Goal: Task Accomplishment & Management: Complete application form

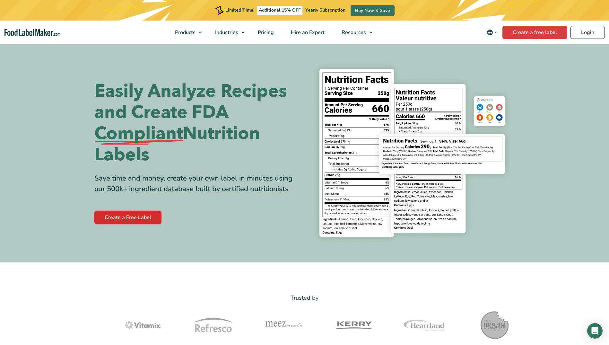
click at [119, 215] on link "Create a Free Label" at bounding box center [127, 217] width 67 height 13
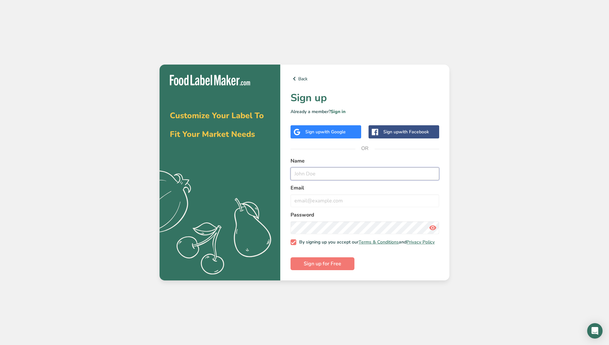
click at [314, 169] on input "text" at bounding box center [364, 173] width 149 height 13
type input "mekasmakano"
click at [303, 196] on input "email" at bounding box center [364, 200] width 149 height 13
type input "mekasmakano@gmail.com"
click at [317, 267] on span "Sign up for Free" at bounding box center [323, 264] width 38 height 8
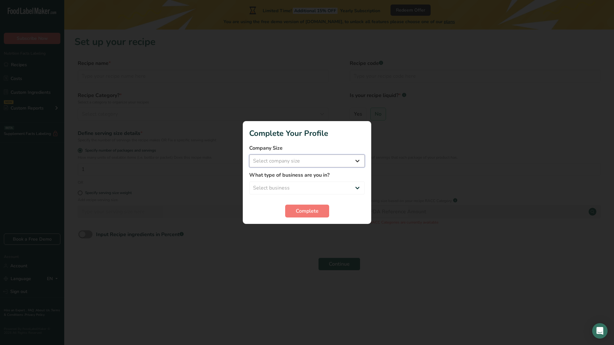
click at [358, 162] on select "Select company size Fewer than 10 Employees 10 to 50 Employees 51 to 500 Employ…" at bounding box center [307, 160] width 116 height 13
select select "1"
click at [249, 154] on select "Select company size Fewer than 10 Employees 10 to 50 Employees 51 to 500 Employ…" at bounding box center [307, 160] width 116 height 13
click at [355, 188] on select "Select business Packaged Food Manufacturer Restaurant & Cafe Bakery Meal Plans …" at bounding box center [307, 187] width 116 height 13
select select "7"
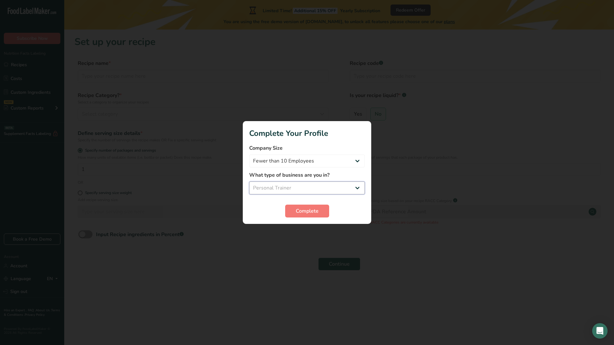
click at [249, 181] on select "Select business Packaged Food Manufacturer Restaurant & Cafe Bakery Meal Plans …" at bounding box center [307, 187] width 116 height 13
click at [308, 209] on span "Complete" at bounding box center [307, 211] width 23 height 8
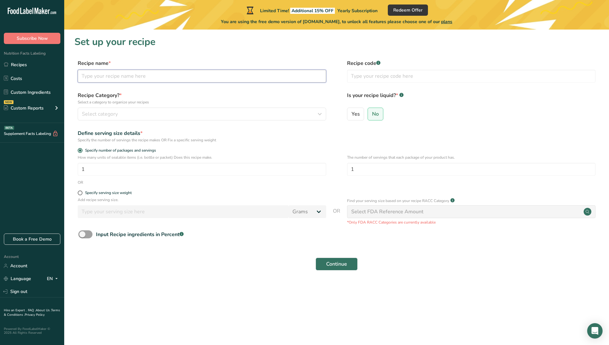
click at [256, 75] on input "text" at bounding box center [202, 76] width 248 height 13
type input "Ndagaa"
click at [363, 76] on input "text" at bounding box center [471, 76] width 248 height 13
type input "145238756"
click at [333, 100] on div "Recipe Category? * Select a category to organize your recipes Select category S…" at bounding box center [336, 107] width 524 height 33
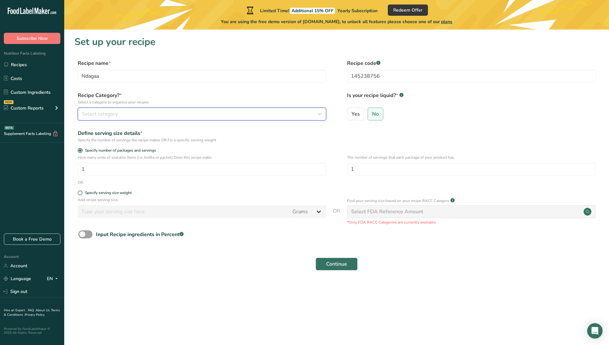
click at [317, 114] on icon "button" at bounding box center [320, 114] width 8 height 12
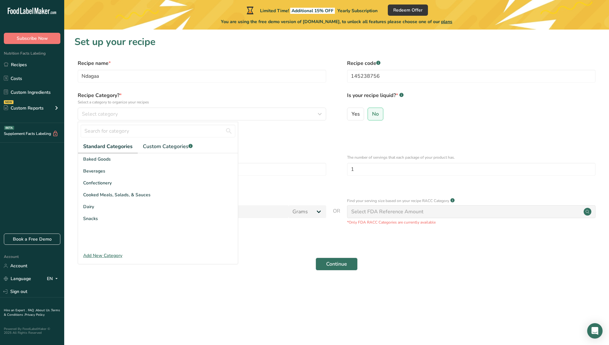
click at [91, 253] on div "Add New Category" at bounding box center [158, 255] width 160 height 7
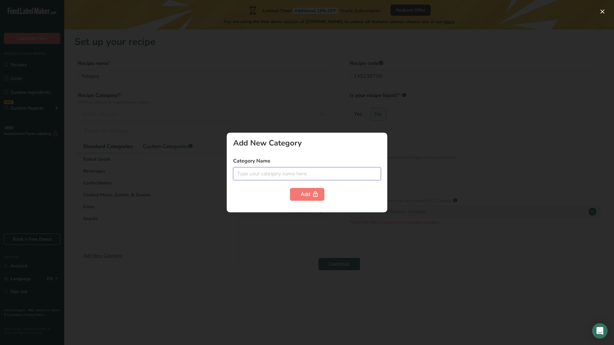
click at [251, 177] on input "text" at bounding box center [307, 173] width 148 height 13
type input "Dried Fish"
click at [302, 196] on div "Add" at bounding box center [306, 194] width 13 height 8
click at [277, 225] on div at bounding box center [307, 172] width 614 height 345
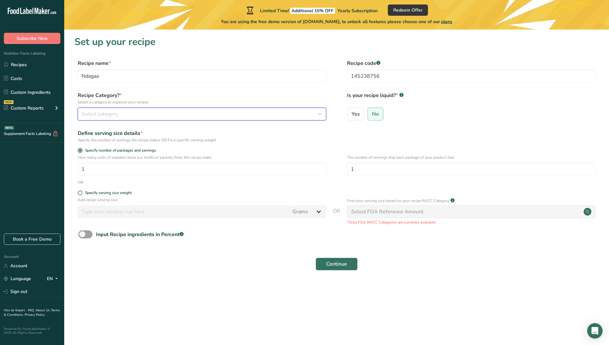
click at [103, 111] on span "Select category" at bounding box center [100, 114] width 36 height 8
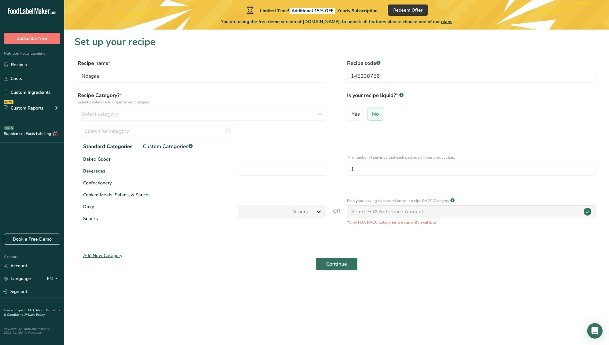
click at [106, 257] on div "Add New Category" at bounding box center [158, 255] width 160 height 7
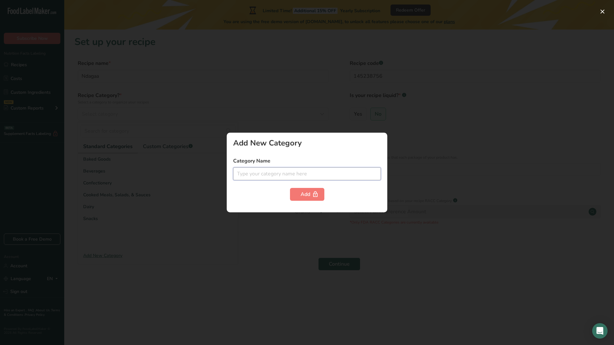
click at [256, 176] on input "text" at bounding box center [307, 173] width 148 height 13
type input "Dried Fish"
click at [359, 181] on span "plans" at bounding box center [357, 180] width 11 height 7
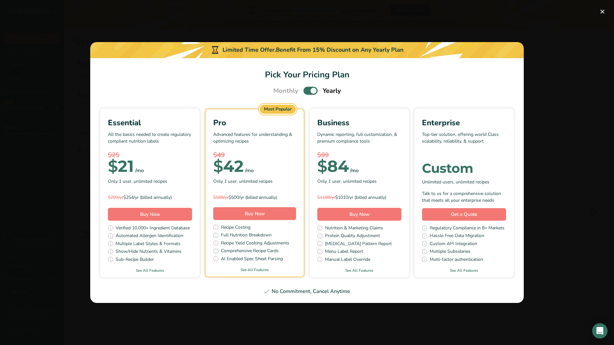
drag, startPoint x: 289, startPoint y: 309, endPoint x: 293, endPoint y: 308, distance: 4.5
click at [290, 309] on div "Pick Your Pricing Plan Modal" at bounding box center [307, 172] width 614 height 345
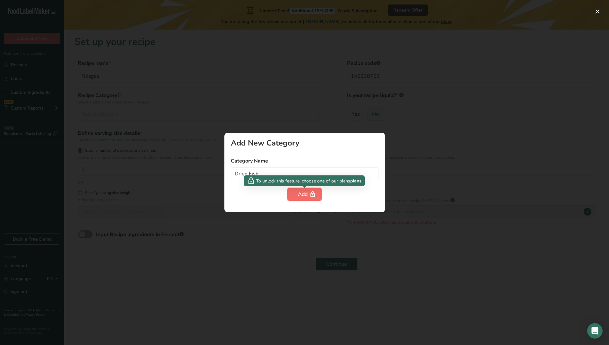
click at [301, 195] on div "Add" at bounding box center [304, 194] width 13 height 8
drag, startPoint x: 196, startPoint y: 270, endPoint x: 209, endPoint y: 267, distance: 13.2
click at [198, 270] on div at bounding box center [304, 172] width 609 height 345
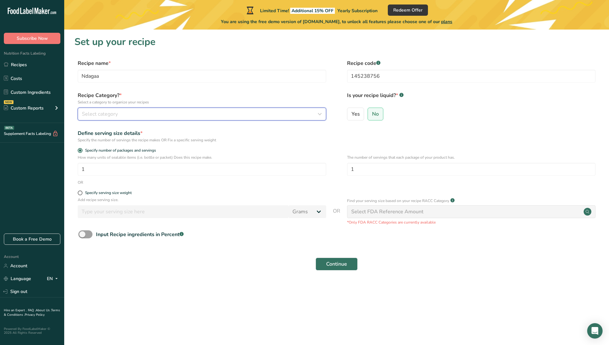
click at [196, 113] on div "Select category" at bounding box center [200, 114] width 236 height 8
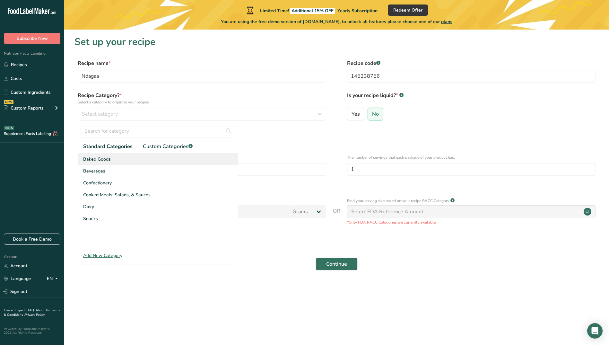
click at [113, 158] on div "Baked Goods" at bounding box center [158, 159] width 160 height 12
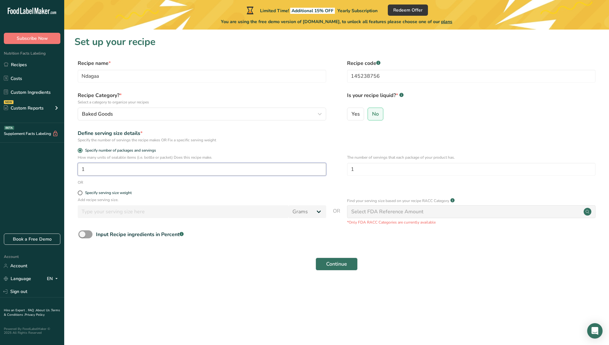
click at [89, 169] on input "1" at bounding box center [202, 169] width 248 height 13
type input "10"
click at [80, 192] on span at bounding box center [80, 192] width 5 height 5
click at [80, 192] on input "Specify serving size weight" at bounding box center [80, 193] width 4 height 4
radio input "true"
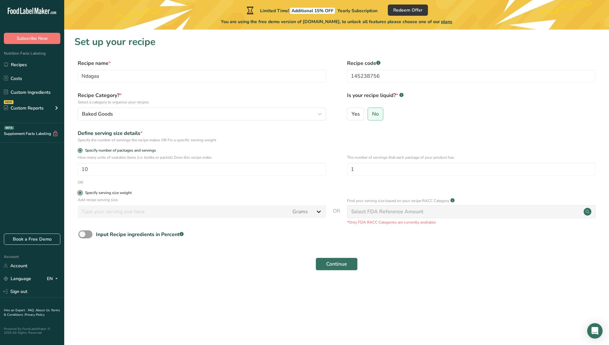
radio input "false"
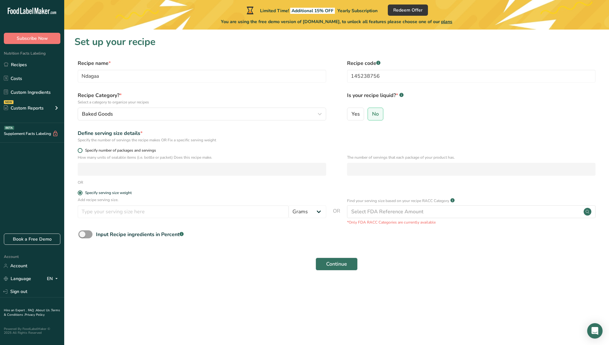
click at [81, 151] on span at bounding box center [80, 150] width 5 height 5
click at [81, 151] on input "Specify number of packages and servings" at bounding box center [80, 150] width 4 height 4
radio input "true"
radio input "false"
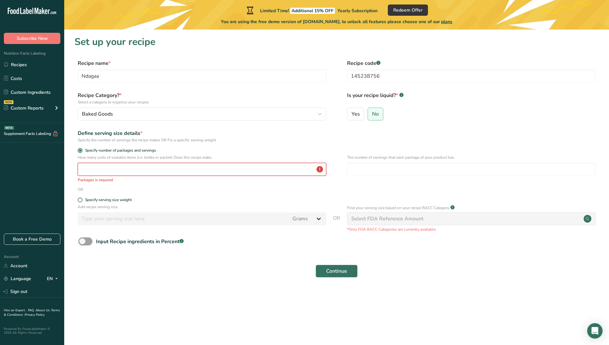
click at [91, 171] on input "number" at bounding box center [202, 169] width 248 height 13
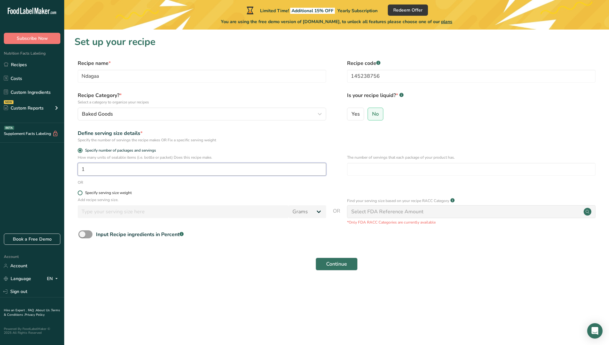
type input "1"
click at [81, 194] on span at bounding box center [80, 192] width 5 height 5
click at [81, 194] on input "Specify serving size weight" at bounding box center [80, 193] width 4 height 4
radio input "true"
radio input "false"
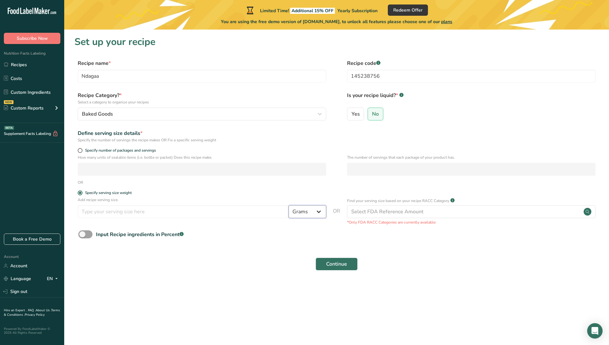
click at [318, 211] on select "Grams kg mg mcg lb oz l mL fl oz tbsp tsp cup qt gallon" at bounding box center [308, 211] width 38 height 13
select select "1"
click at [289, 205] on select "Grams kg mg mcg lb oz l mL fl oz tbsp tsp cup qt gallon" at bounding box center [308, 211] width 38 height 13
click at [116, 211] on input "number" at bounding box center [183, 211] width 211 height 13
type input "1"
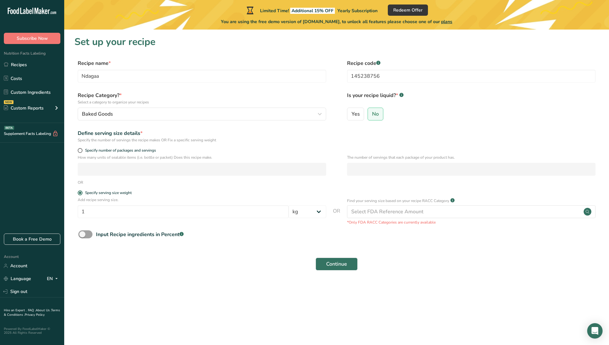
click at [206, 276] on section "Set up your recipe Recipe name * Ndagaa Recipe code .a-a{fill:#347362;}.b-a{fil…" at bounding box center [336, 157] width 545 height 255
click at [85, 235] on span at bounding box center [85, 234] width 14 height 8
click at [82, 235] on input "Input Recipe ingredients in Percent .a-a{fill:#347362;}.b-a{fill:#fff;}" at bounding box center [80, 234] width 4 height 4
click at [88, 233] on span at bounding box center [85, 234] width 14 height 8
click at [82, 233] on input "Input Recipe ingredients in Percent .a-a{fill:#347362;}.b-a{fill:#fff;}" at bounding box center [80, 234] width 4 height 4
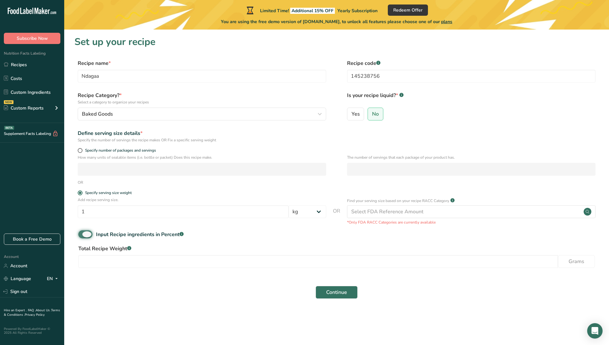
checkbox input "false"
click at [337, 261] on span "Continue" at bounding box center [336, 264] width 21 height 8
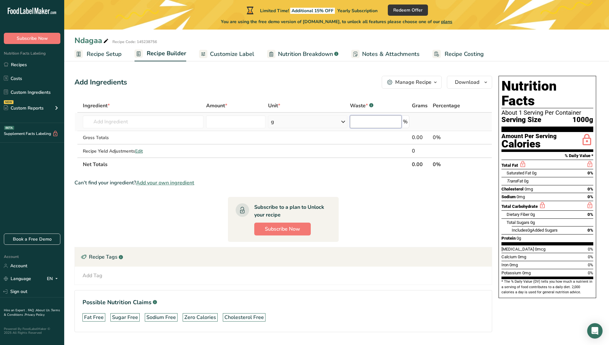
click at [365, 125] on input "number" at bounding box center [376, 121] width 52 height 13
type input "0"
click at [380, 193] on section "Ingredient * Amount * Unit * Waste * .a-a{fill:#347362;}.b-a{fill:#fff;} Grams …" at bounding box center [283, 220] width 418 height 243
click at [341, 122] on icon at bounding box center [343, 122] width 8 height 12
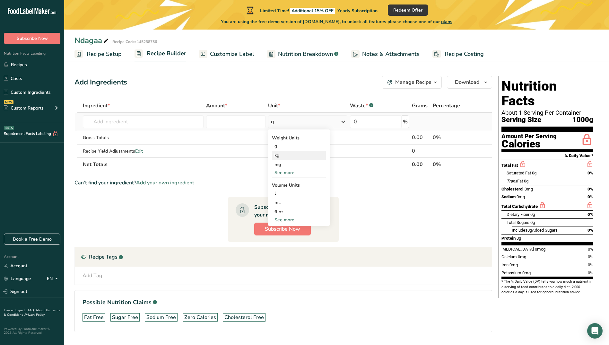
click at [276, 156] on div "kg" at bounding box center [299, 155] width 54 height 9
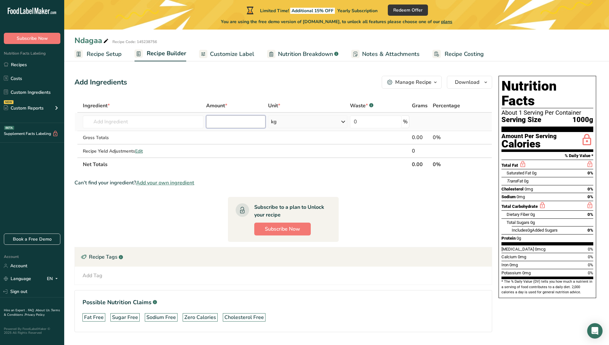
click at [239, 121] on input "number" at bounding box center [235, 121] width 59 height 13
type input "1"
click at [227, 183] on div "Can't find your ingredient? Add your own ingredient" at bounding box center [283, 183] width 418 height 8
click at [162, 258] on div "Recipe Tags .a-a{fill:#347362;}.b-a{fill:#fff;}" at bounding box center [283, 256] width 417 height 19
click at [11, 77] on link "Costs" at bounding box center [32, 78] width 64 height 12
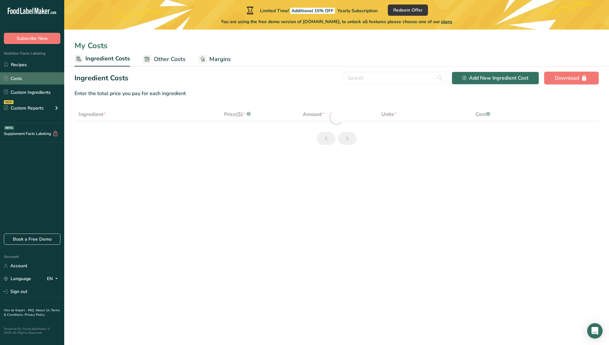
select select "1"
